Goal: Task Accomplishment & Management: Manage account settings

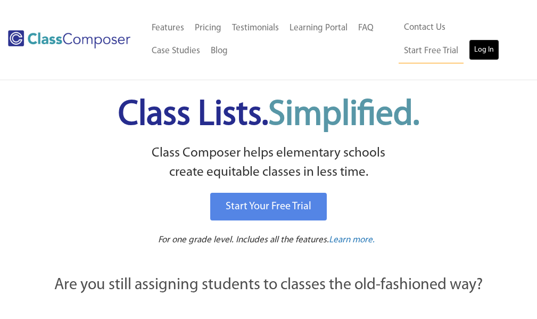
click at [469, 48] on link "Log In" at bounding box center [484, 49] width 30 height 21
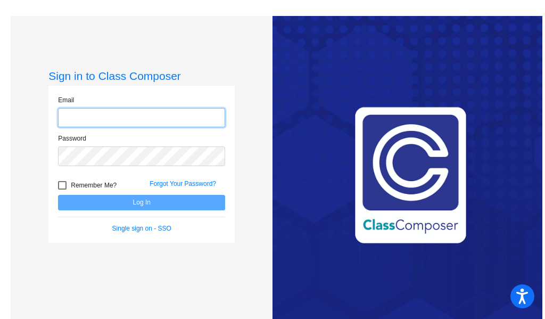
click at [184, 119] on input "email" at bounding box center [141, 118] width 167 height 20
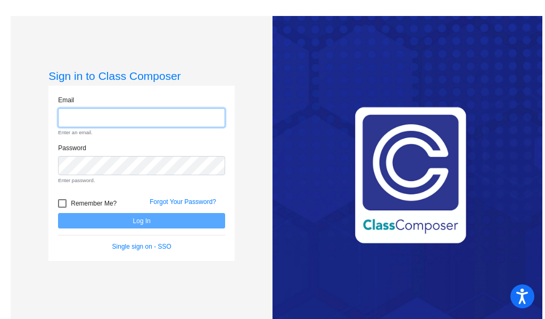
type input "jacobuccip@harrisontwp.k12.nj.us"
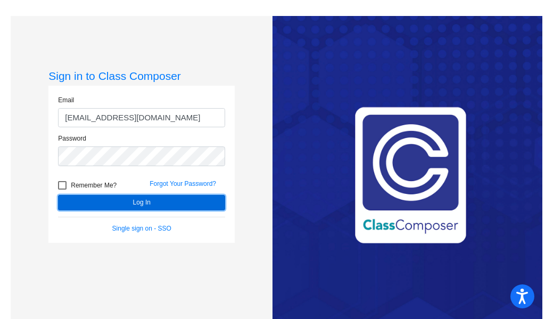
click at [147, 201] on button "Log In" at bounding box center [141, 202] width 167 height 15
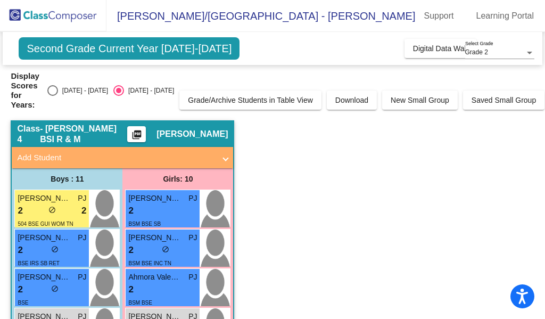
click at [58, 86] on div "Select an option" at bounding box center [52, 90] width 11 height 11
click at [53, 96] on input "[DATE] - [DATE]" at bounding box center [52, 96] width 1 height 1
radio input "true"
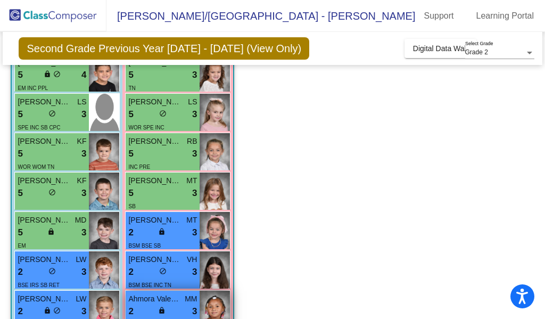
scroll to position [142, 0]
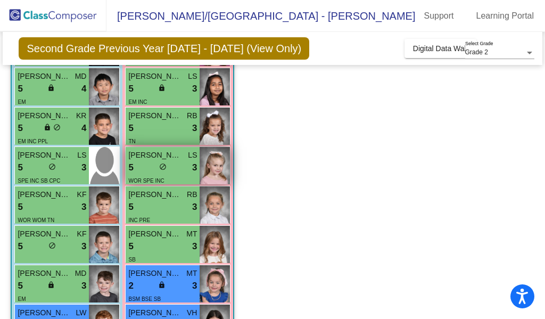
click at [189, 163] on div "5 lock do_not_disturb_alt 3" at bounding box center [162, 168] width 69 height 14
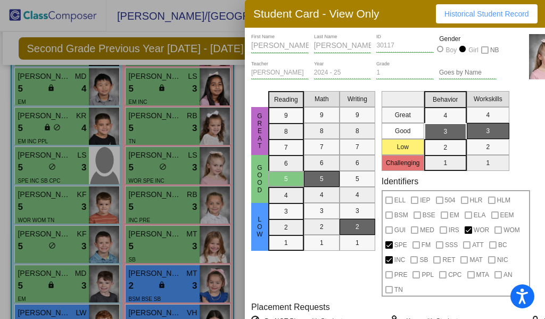
click at [191, 26] on div at bounding box center [272, 159] width 545 height 319
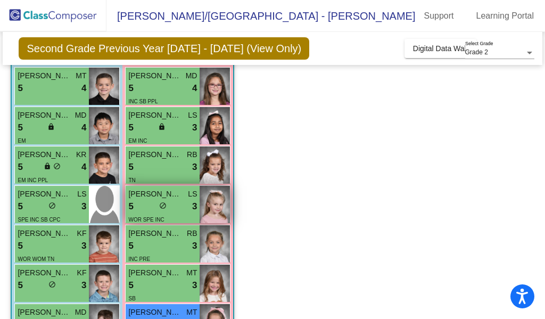
scroll to position [36, 0]
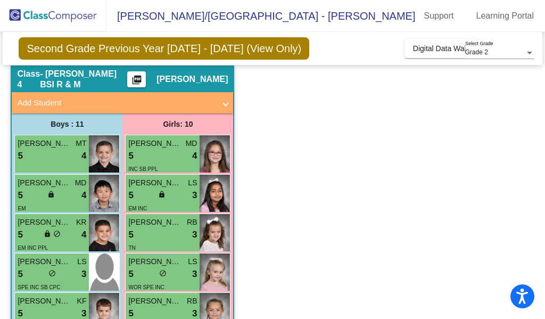
click at [185, 79] on span "[PERSON_NAME]" at bounding box center [192, 79] width 71 height 11
click at [87, 17] on img at bounding box center [53, 15] width 106 height 31
click at [475, 42] on div "Grade 2 Select Grade" at bounding box center [499, 50] width 69 height 18
drag, startPoint x: 475, startPoint y: 42, endPoint x: 464, endPoint y: 32, distance: 14.7
click at [475, 42] on div at bounding box center [272, 159] width 545 height 319
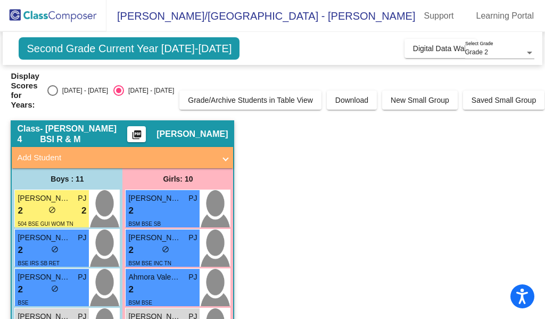
click at [81, 91] on div "[DATE] - [DATE]" at bounding box center [83, 91] width 50 height 10
click at [53, 96] on input "[DATE] - [DATE]" at bounding box center [52, 96] width 1 height 1
radio input "true"
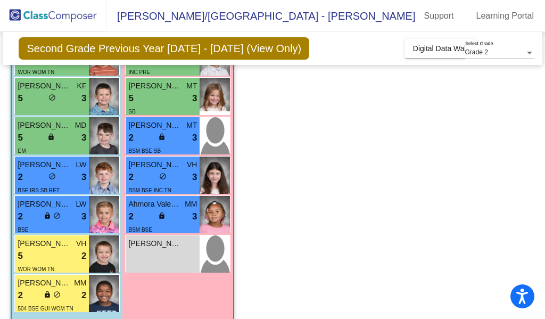
scroll to position [302, 0]
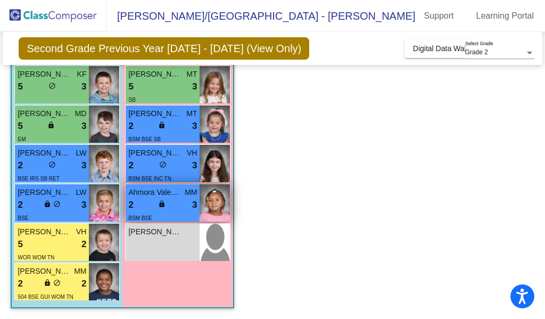
click at [142, 202] on div "2 lock do_not_disturb_alt 3" at bounding box center [162, 205] width 69 height 14
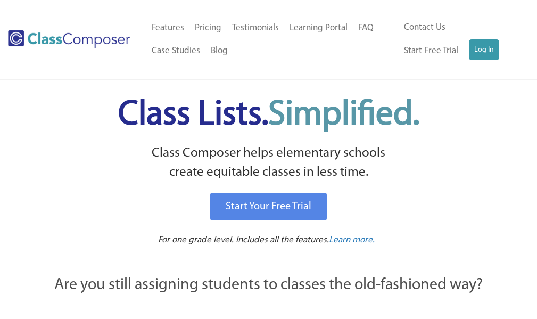
click at [376, 59] on ul "Home Old Features Pricing Testimonials Learning Portal FAQ Case Studies Blog Co…" at bounding box center [272, 40] width 253 height 47
click at [392, 51] on ul "Home Old Features Pricing Testimonials Learning Portal FAQ Case Studies Blog Co…" at bounding box center [272, 40] width 253 height 47
click at [469, 52] on link "Log In" at bounding box center [484, 49] width 30 height 21
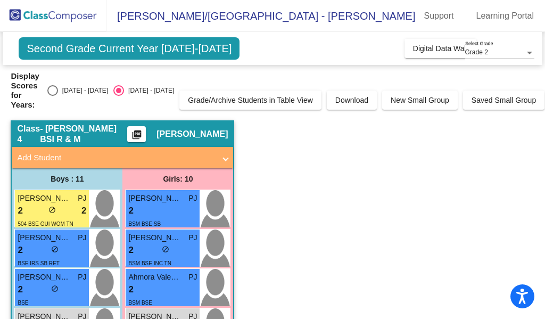
click at [70, 86] on div "[DATE] - [DATE]" at bounding box center [83, 91] width 50 height 10
click at [53, 96] on input "[DATE] - [DATE]" at bounding box center [52, 96] width 1 height 1
radio input "true"
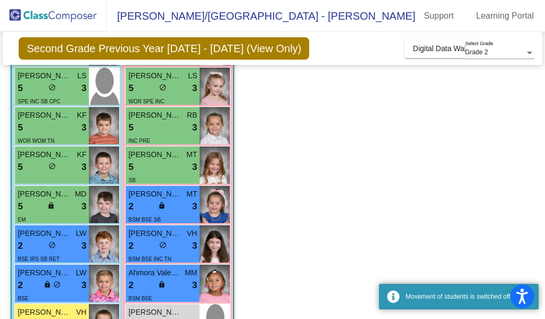
scroll to position [302, 0]
